Goal: Transaction & Acquisition: Purchase product/service

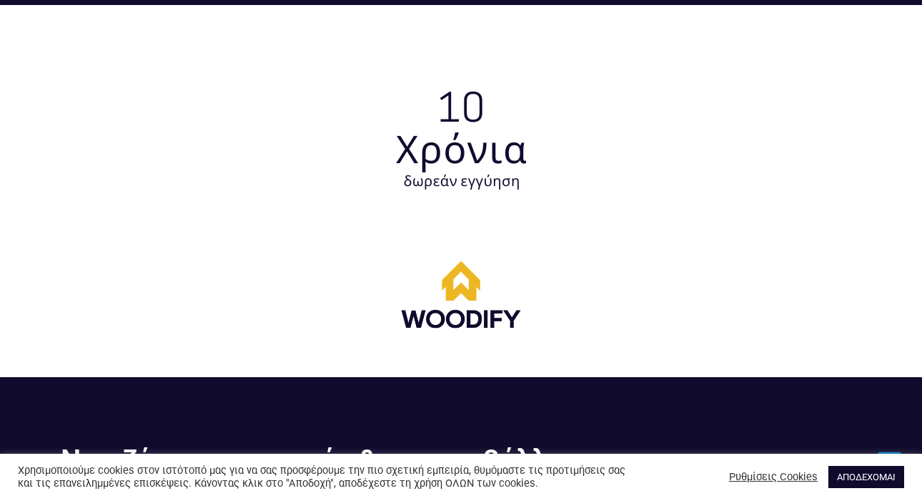
scroll to position [4175, 0]
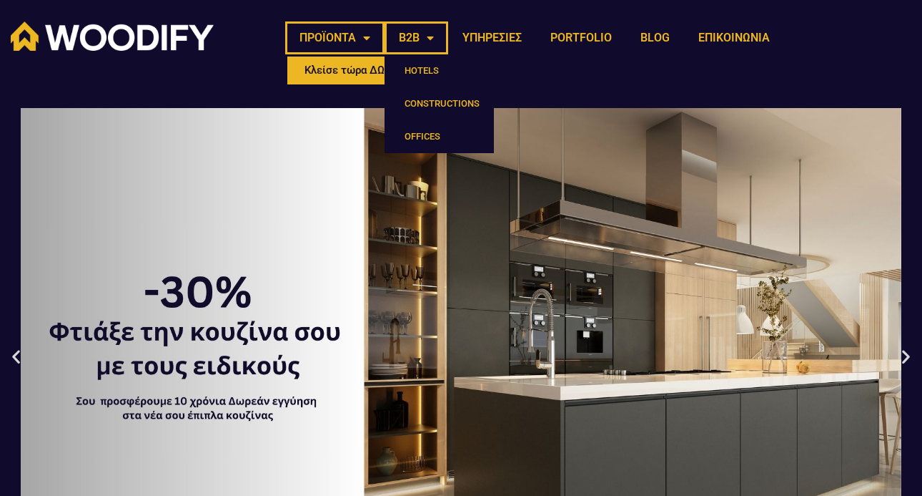
click at [373, 38] on link "ΠΡΟΪΟΝΤΑ" at bounding box center [334, 37] width 99 height 33
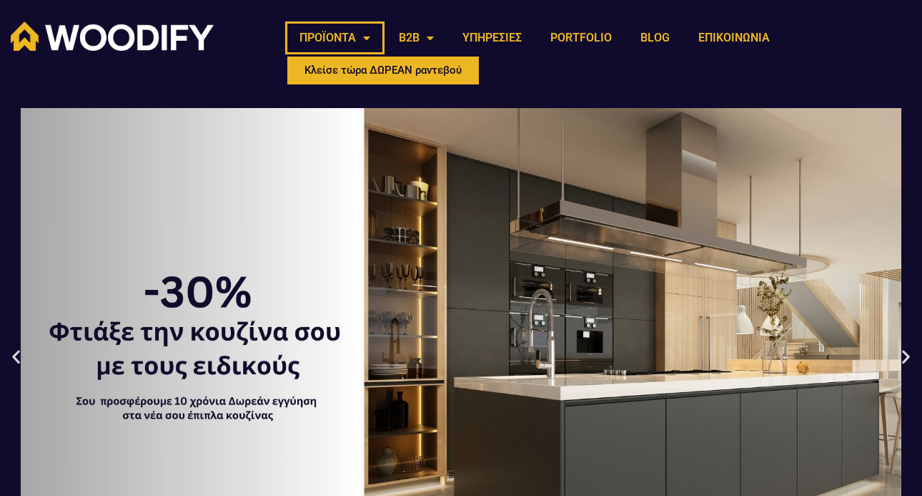
click at [373, 38] on link "ΠΡΟΪΟΝΤΑ" at bounding box center [334, 37] width 99 height 33
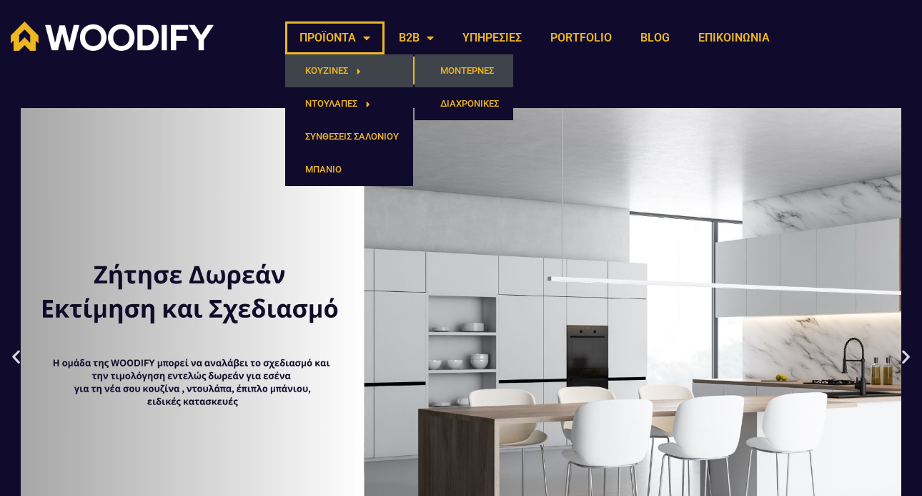
click at [490, 69] on link "ΜΟΝΤΕΡΝΕΣ" at bounding box center [464, 70] width 99 height 33
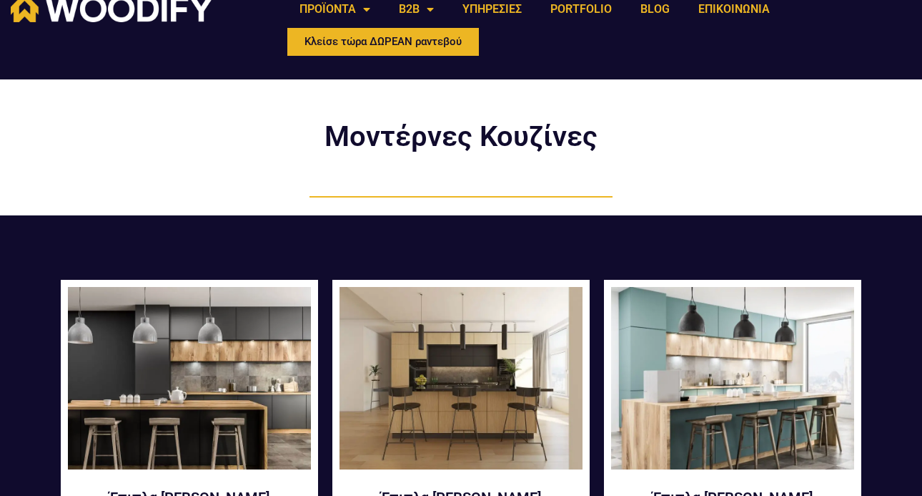
scroll to position [104, 0]
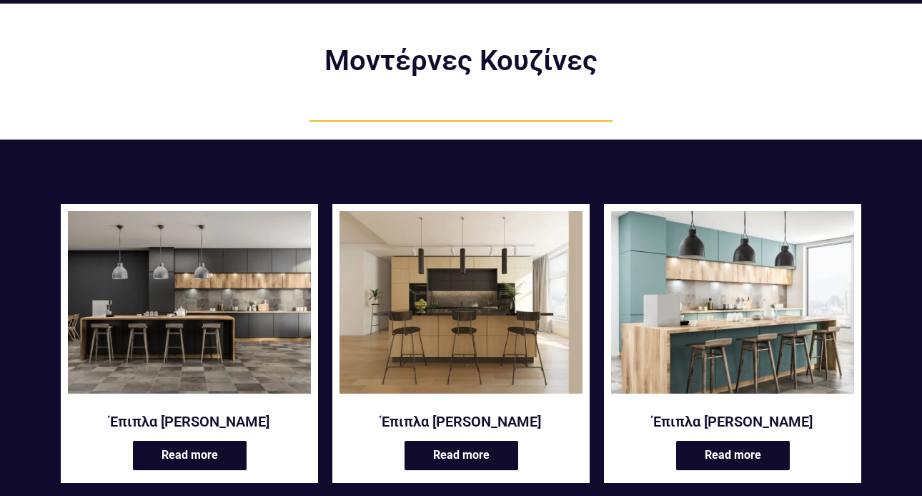
click at [245, 320] on img at bounding box center [189, 302] width 243 height 182
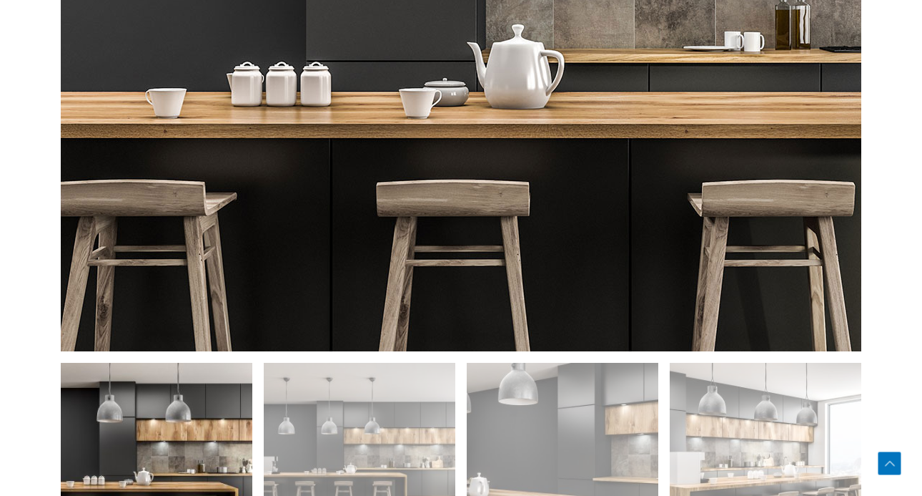
scroll to position [541, 0]
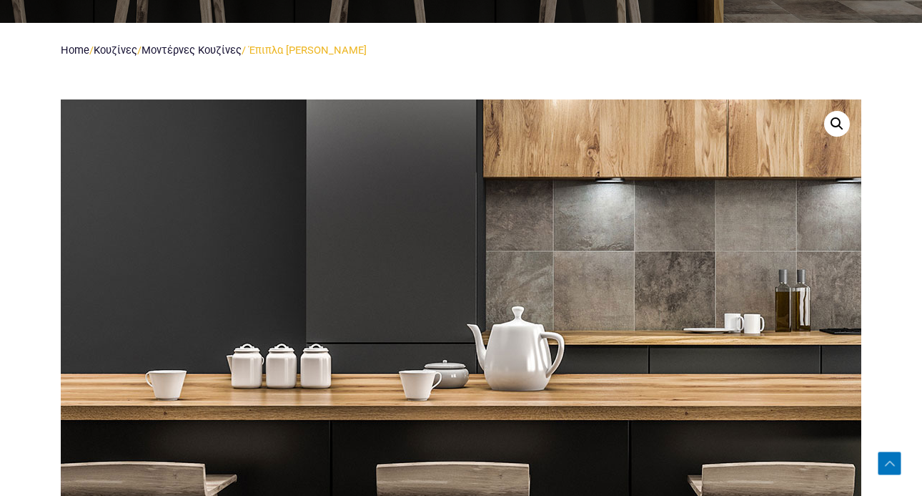
click at [297, 227] on img at bounding box center [579, 262] width 1373 height 915
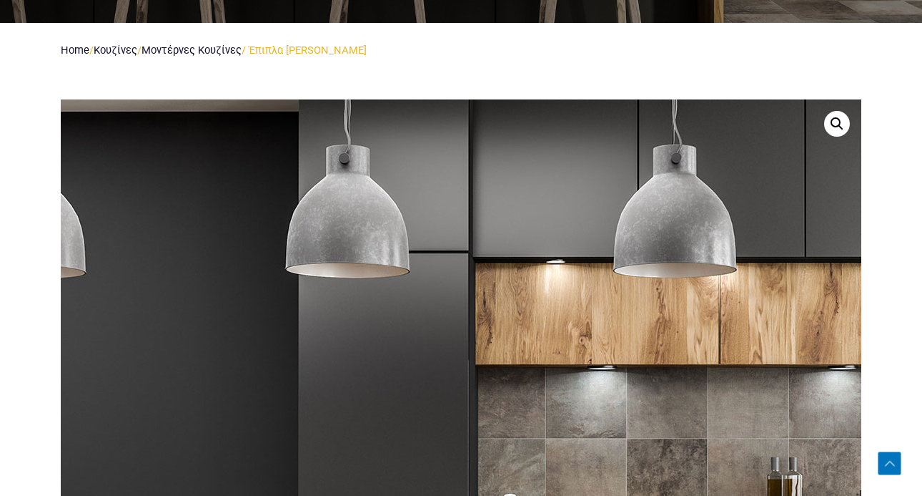
click at [307, 245] on img at bounding box center [571, 450] width 1373 height 915
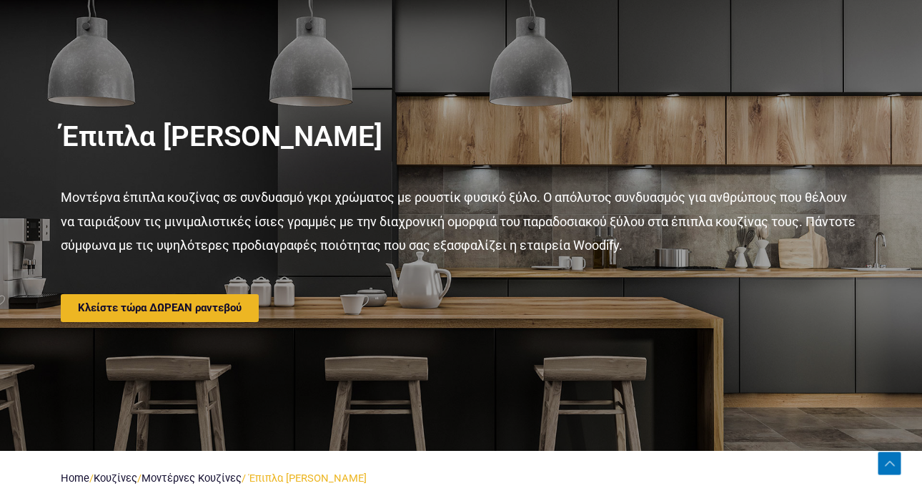
scroll to position [0, 0]
